Goal: Task Accomplishment & Management: Complete application form

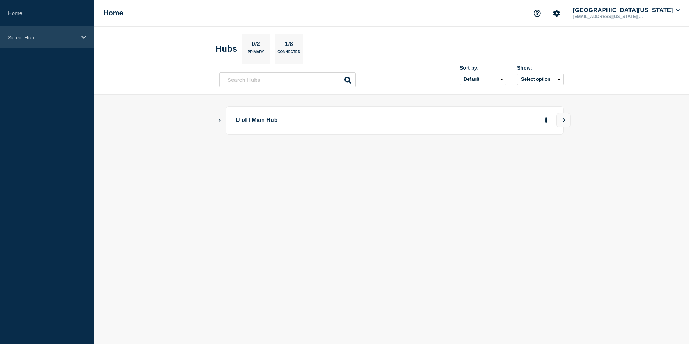
click at [85, 35] on icon at bounding box center [83, 37] width 5 height 5
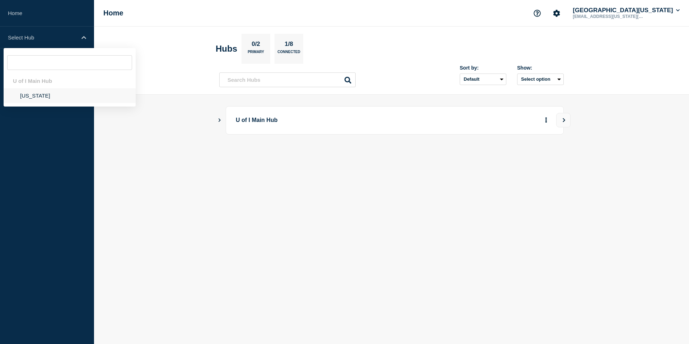
click at [30, 100] on li "Illinois" at bounding box center [70, 95] width 132 height 15
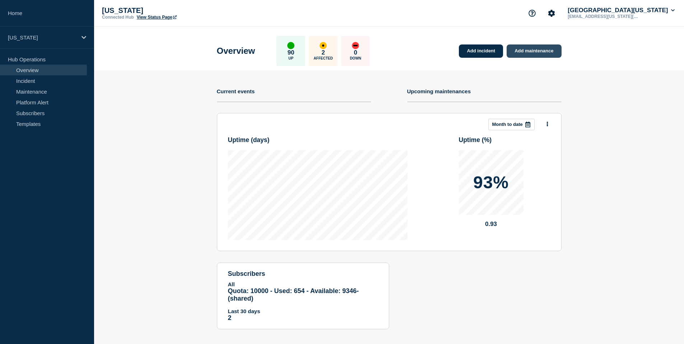
click at [535, 52] on link "Add maintenance" at bounding box center [534, 51] width 55 height 13
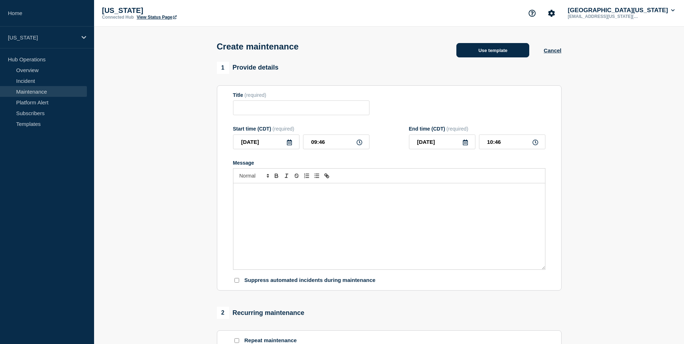
click at [514, 52] on button "Use template" at bounding box center [492, 50] width 73 height 14
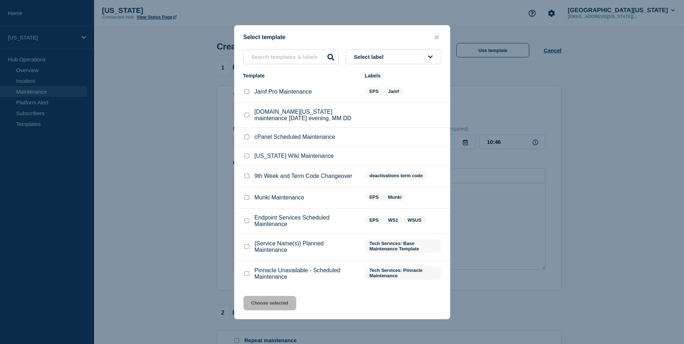
click at [249, 223] on input "Endpoint Services Scheduled Maintenance checkbox" at bounding box center [246, 221] width 5 height 5
checkbox input "true"
click at [272, 311] on button "Choose selected" at bounding box center [269, 303] width 53 height 14
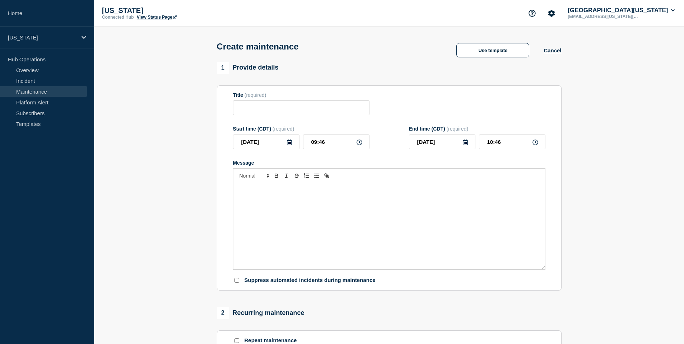
type input "Endpoint Services Scheduled Maintenance"
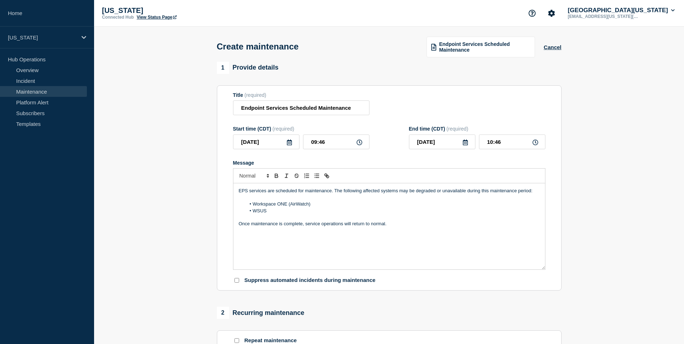
click at [289, 145] on icon at bounding box center [289, 143] width 6 height 6
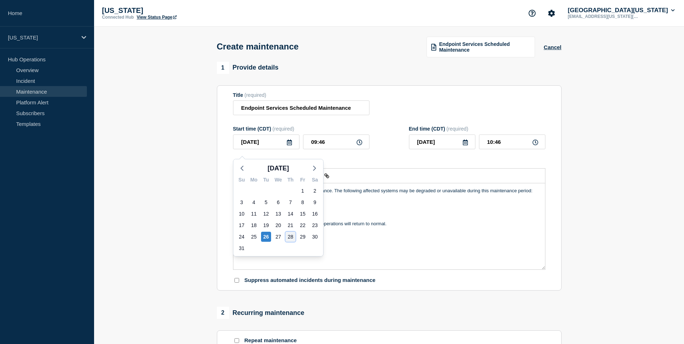
click at [293, 238] on div "28" at bounding box center [290, 237] width 10 height 10
type input "2025-08-28"
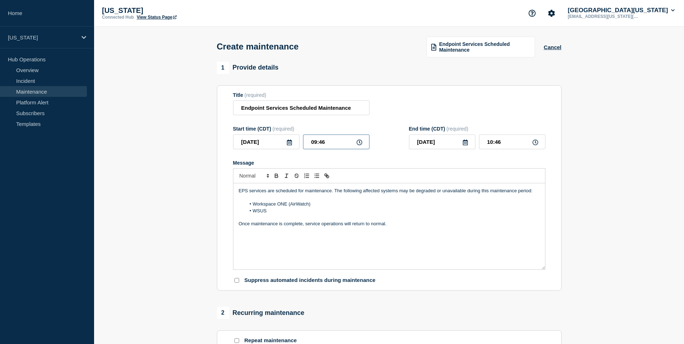
drag, startPoint x: 332, startPoint y: 146, endPoint x: 286, endPoint y: 146, distance: 45.6
click at [286, 146] on div "2025-08-28 09:46" at bounding box center [301, 142] width 136 height 15
type input "07:00"
click at [499, 146] on input "08:00" at bounding box center [512, 142] width 66 height 15
type input "08:30"
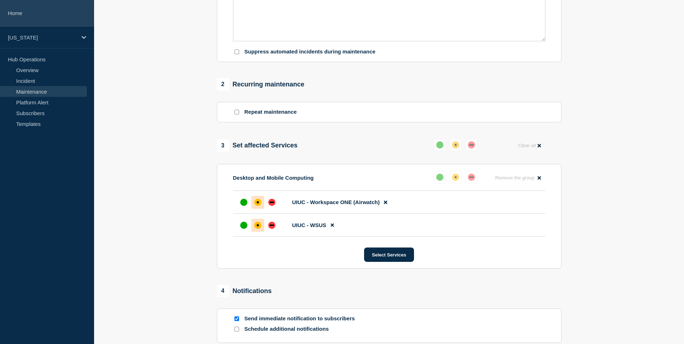
scroll to position [306, 0]
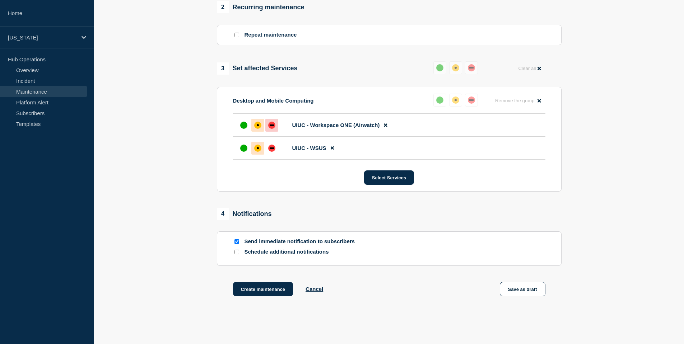
click at [268, 129] on div "down" at bounding box center [271, 125] width 7 height 7
click at [273, 152] on div "down" at bounding box center [271, 148] width 7 height 7
click at [262, 297] on button "Create maintenance" at bounding box center [263, 289] width 60 height 14
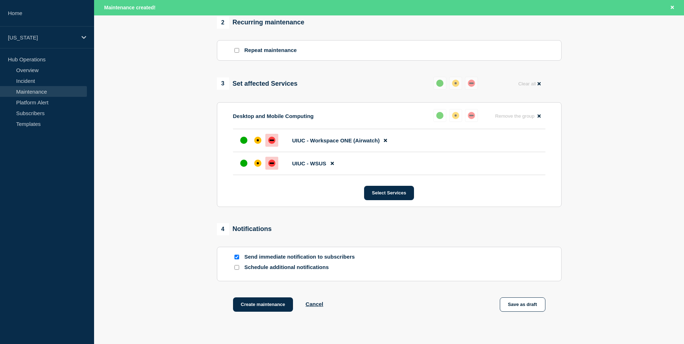
scroll to position [321, 0]
